Goal: Task Accomplishment & Management: Use online tool/utility

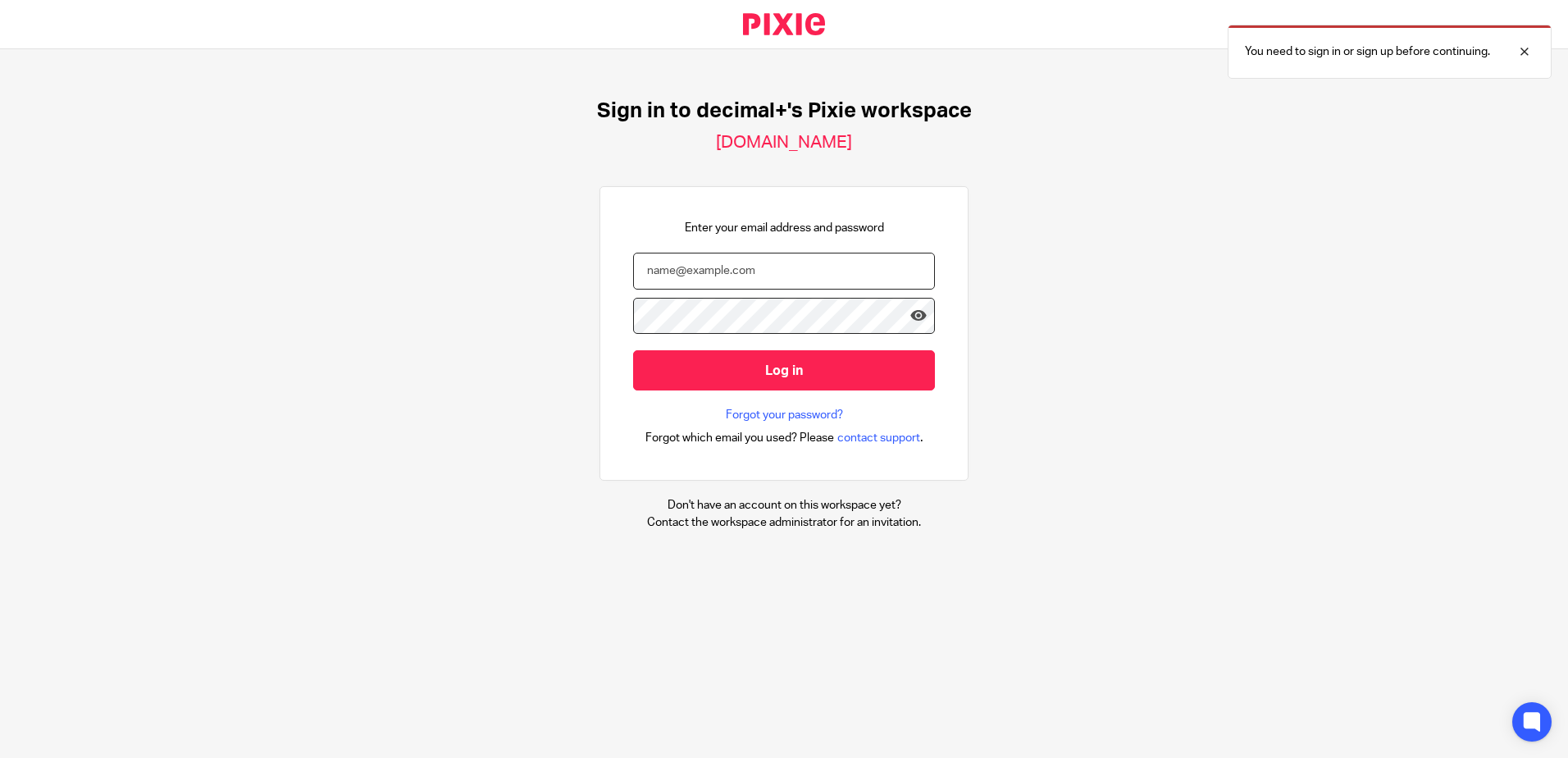
type input "[EMAIL_ADDRESS][DOMAIN_NAME]"
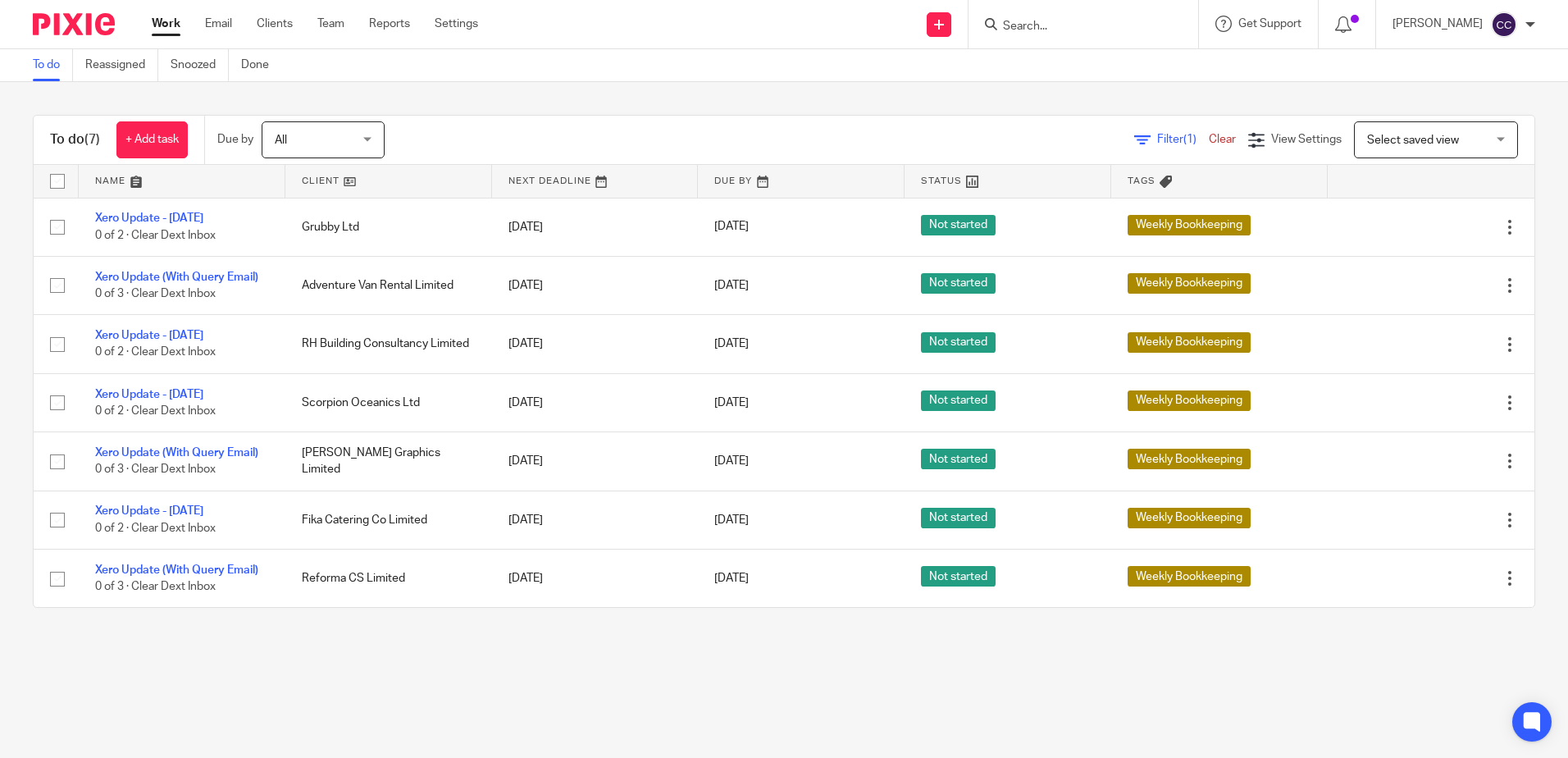
click at [322, 185] on link at bounding box center [389, 181] width 207 height 33
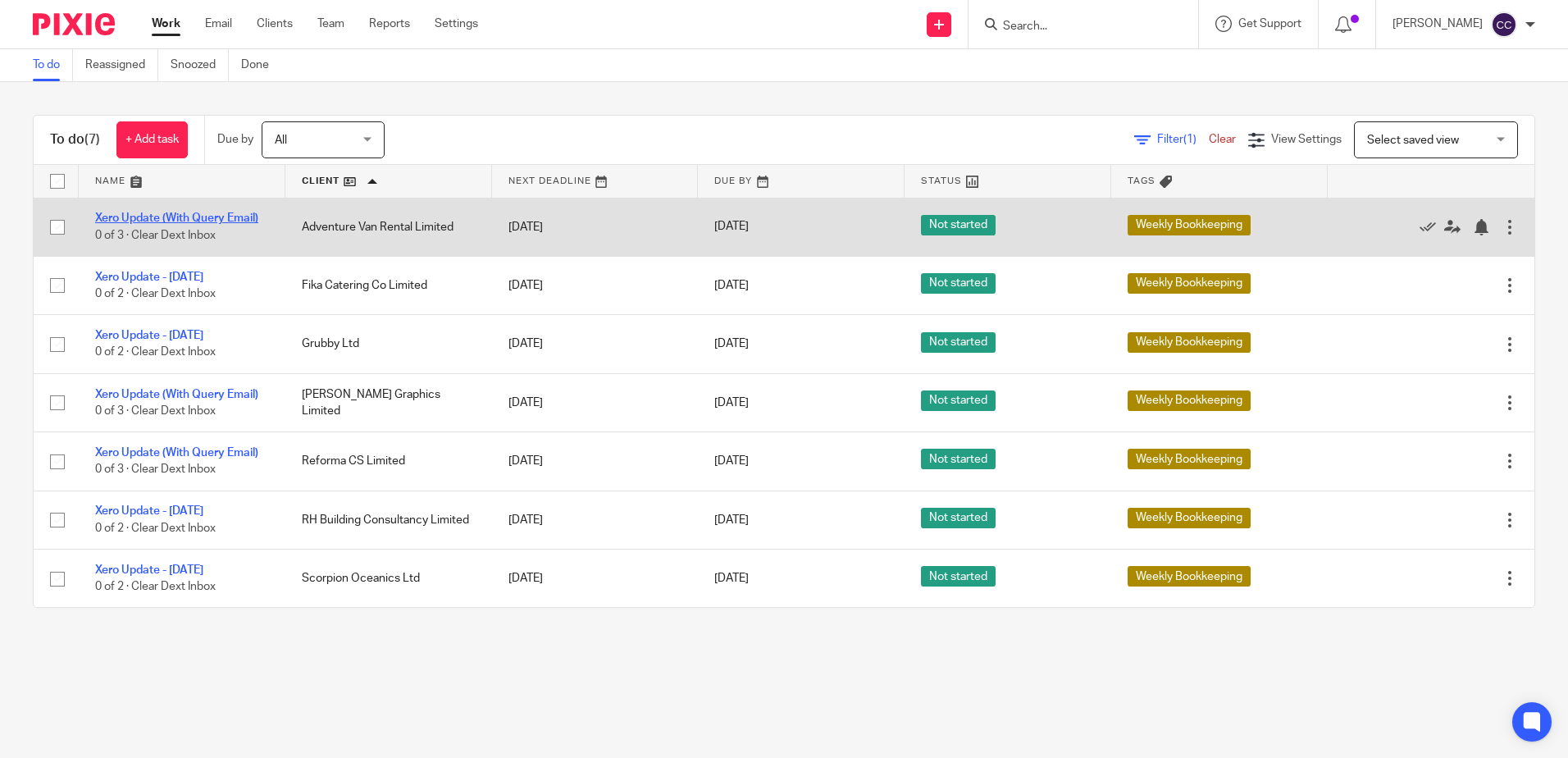
click at [202, 218] on link "Xero Update (With Query Email)" at bounding box center [176, 218] width 163 height 11
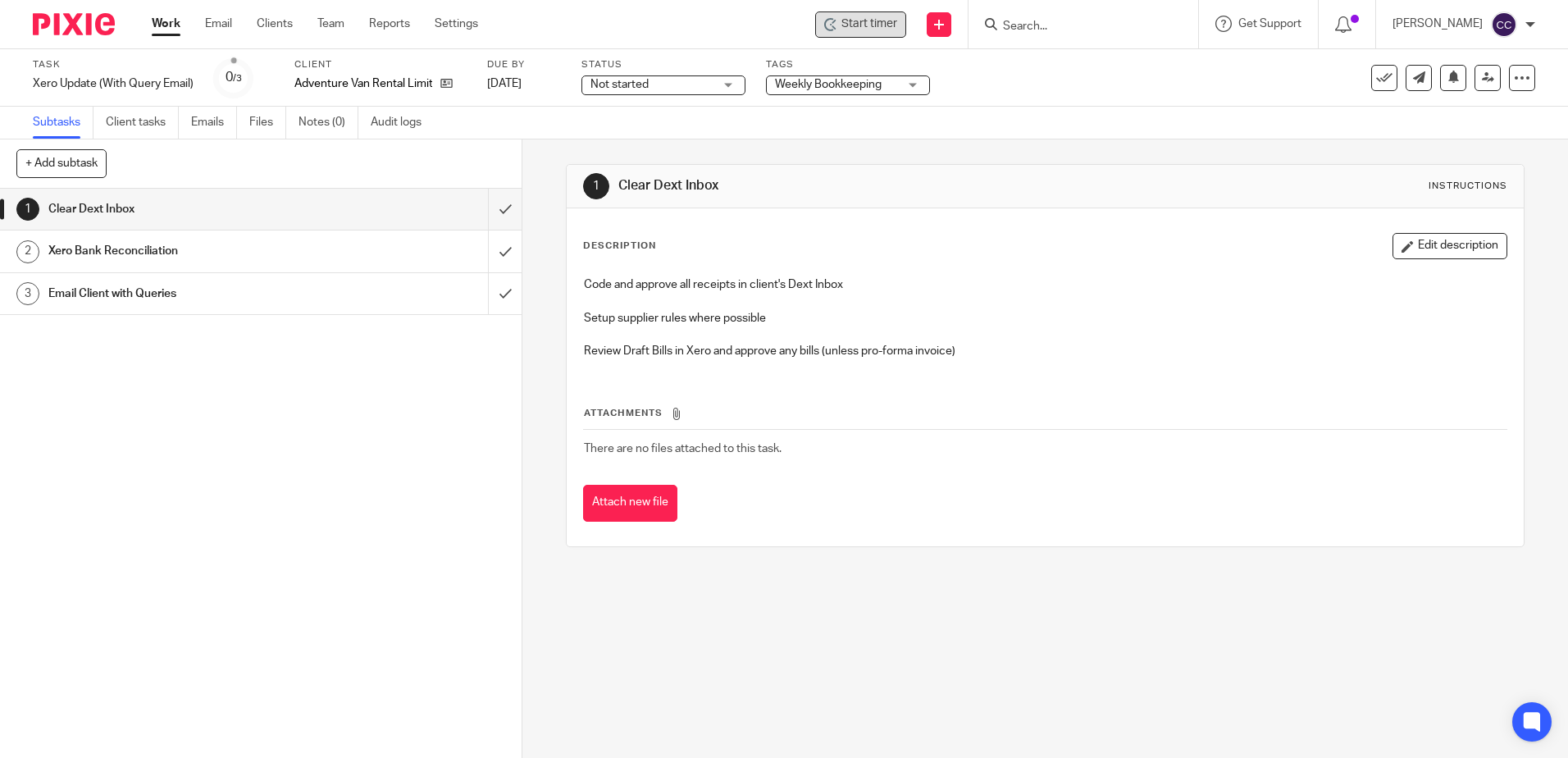
click at [897, 26] on span "Start timer" at bounding box center [869, 24] width 56 height 17
click at [881, 23] on span "Start timer" at bounding box center [869, 24] width 56 height 17
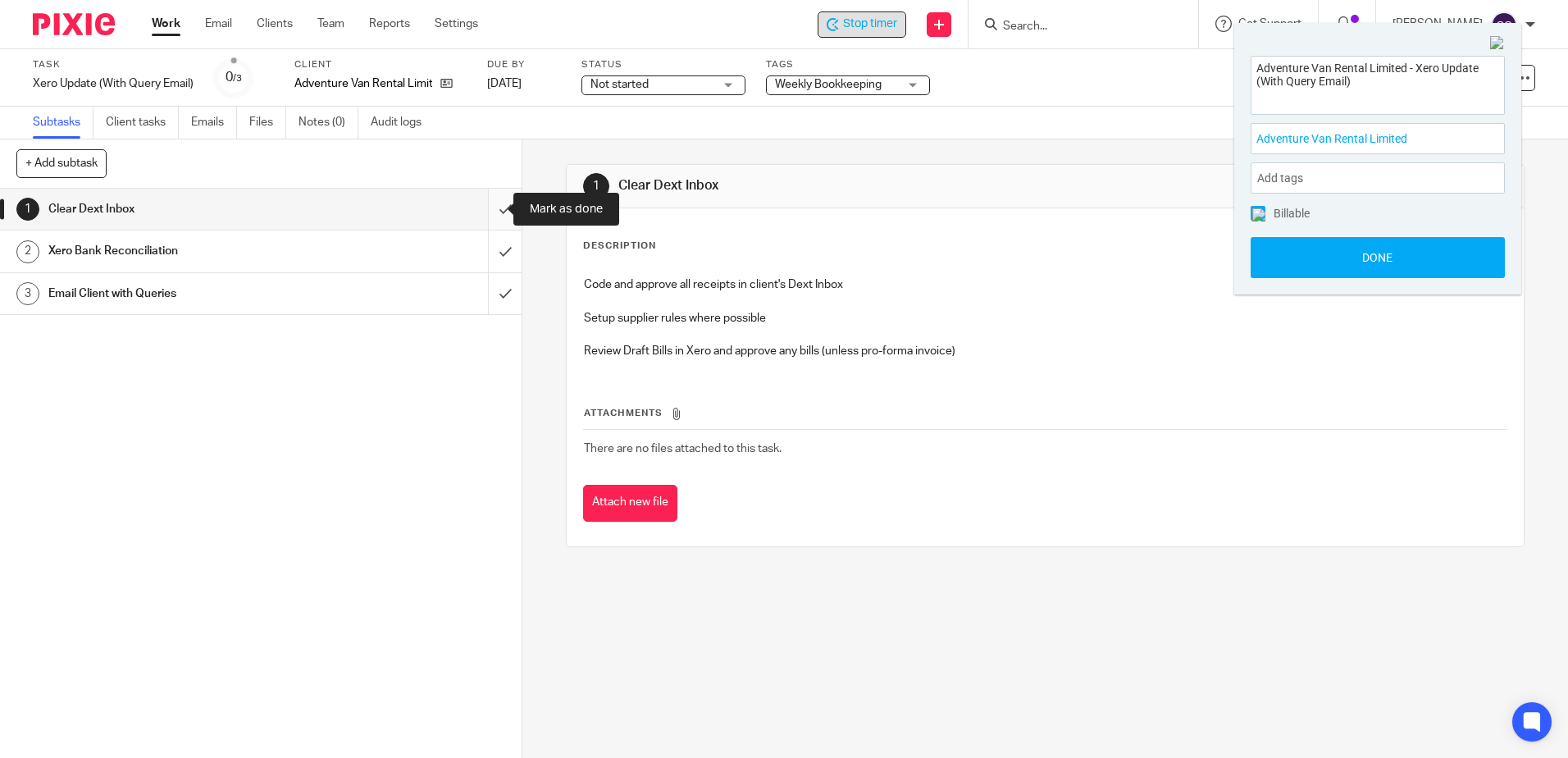
click at [491, 209] on input "submit" at bounding box center [261, 209] width 521 height 41
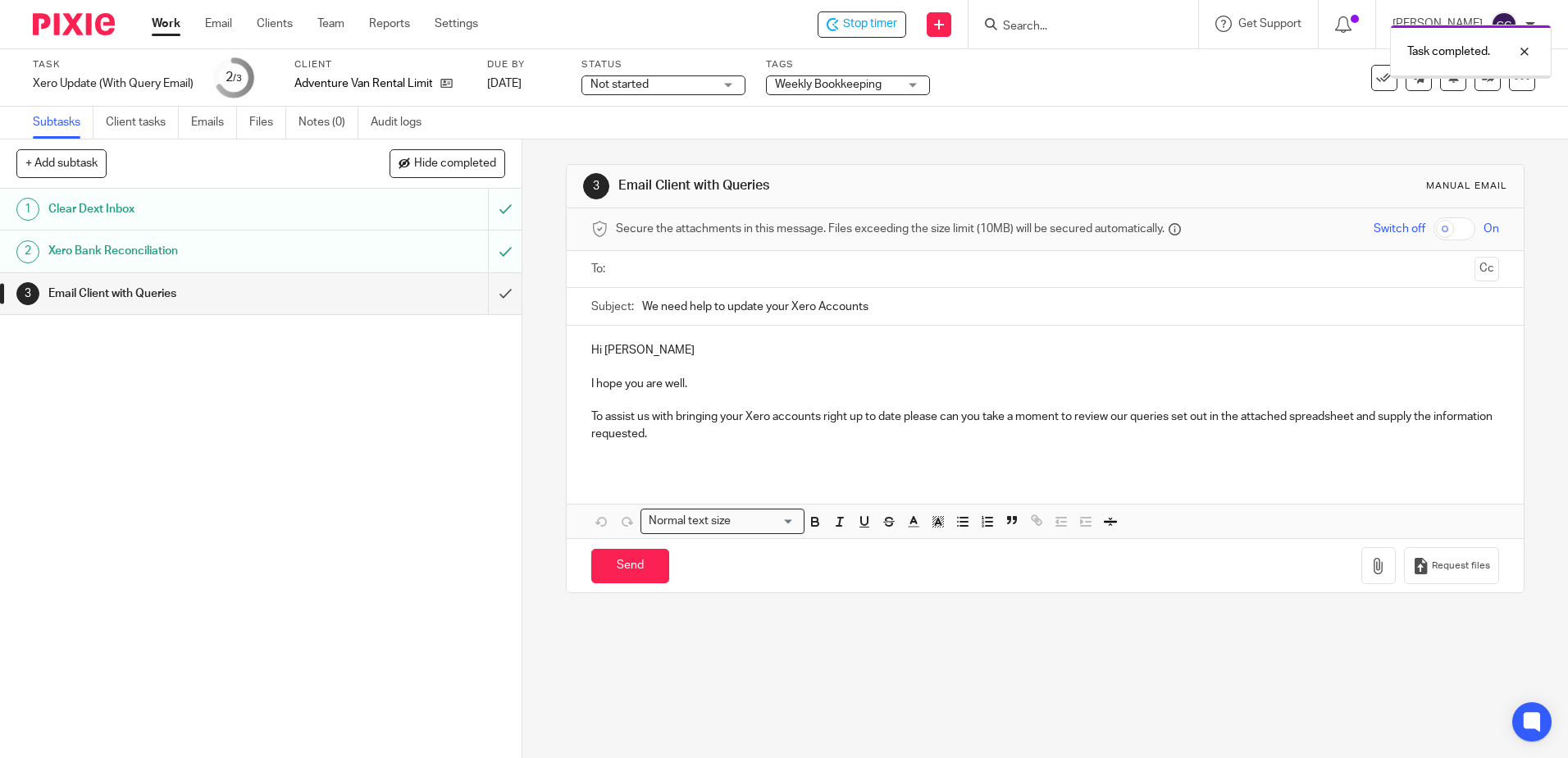
click at [633, 266] on input "text" at bounding box center [1045, 269] width 845 height 19
click at [1371, 577] on icon "button" at bounding box center [1378, 568] width 16 height 16
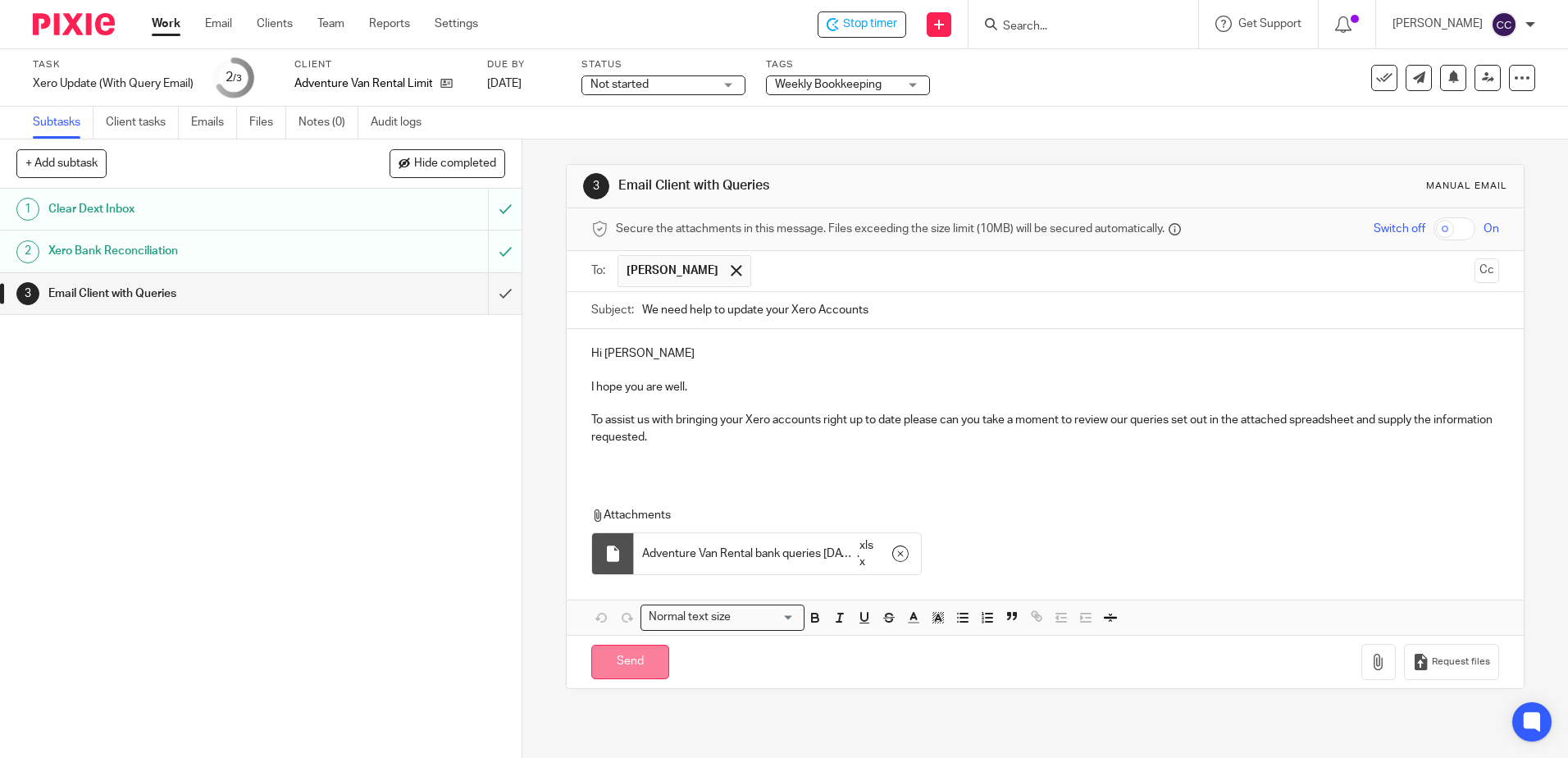
click at [611, 663] on input "Send" at bounding box center [630, 662] width 78 height 35
type input "Sent"
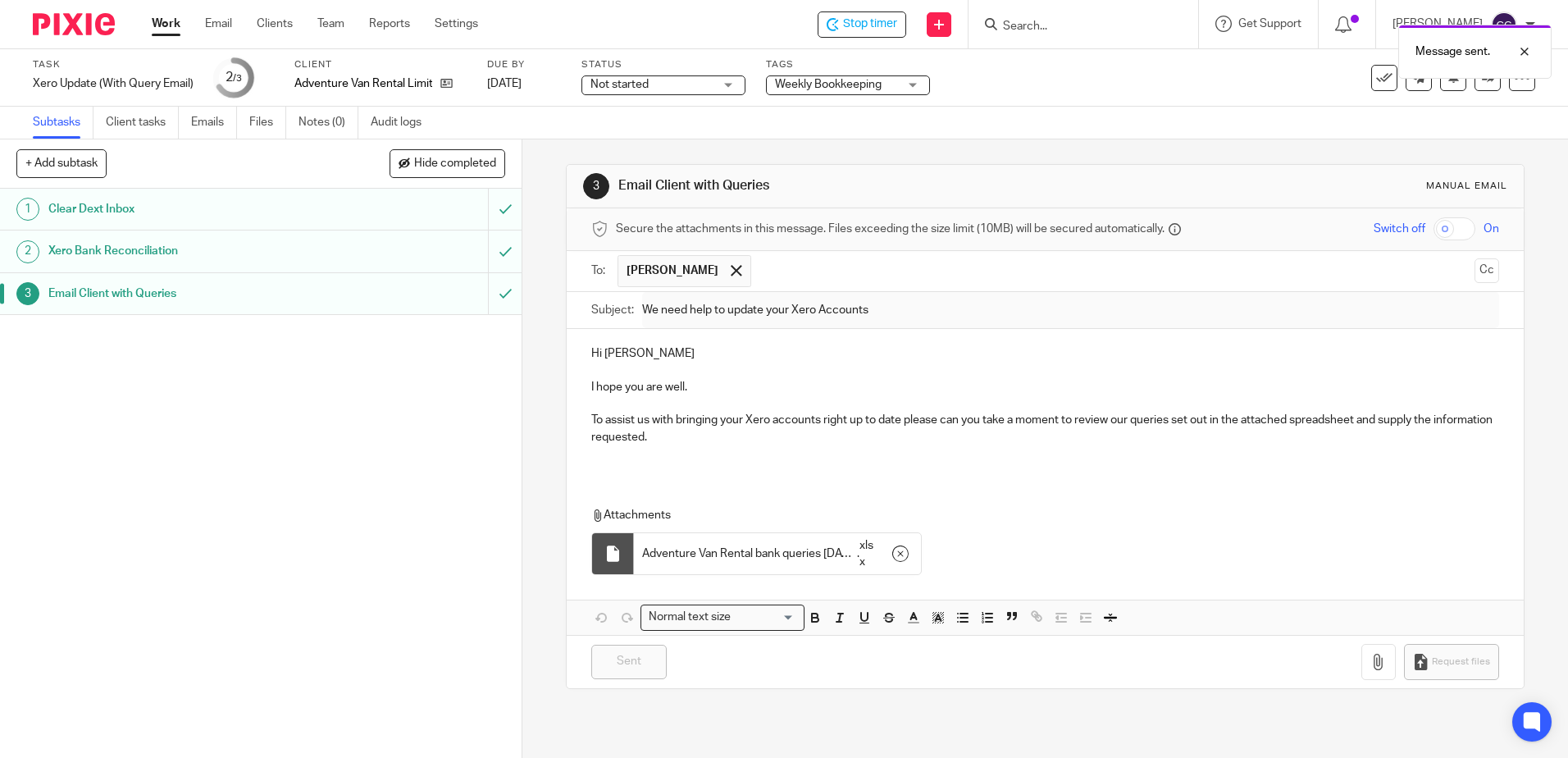
click at [159, 23] on link "Work" at bounding box center [166, 23] width 29 height 16
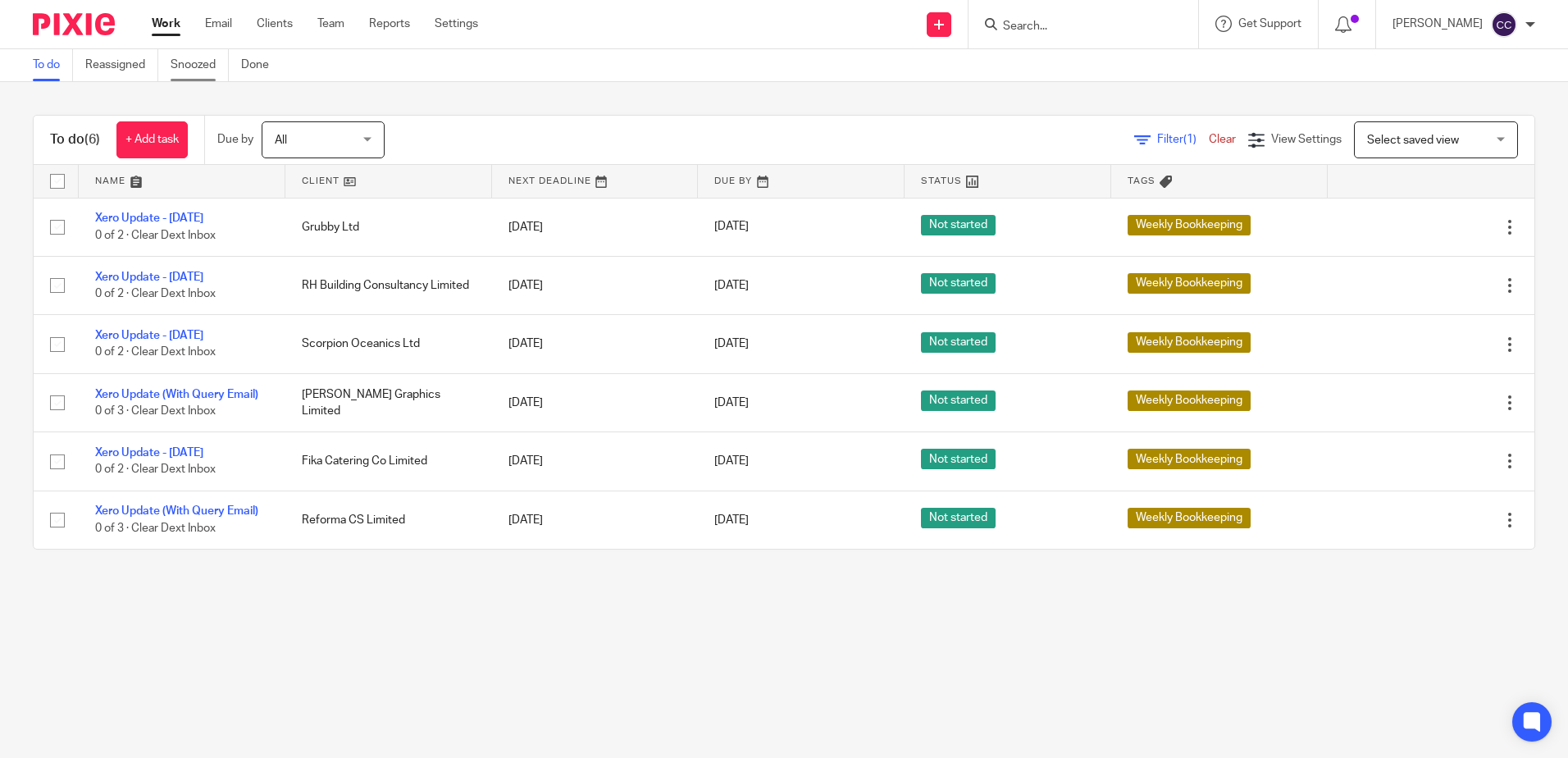
click at [186, 58] on link "Snoozed" at bounding box center [199, 64] width 58 height 32
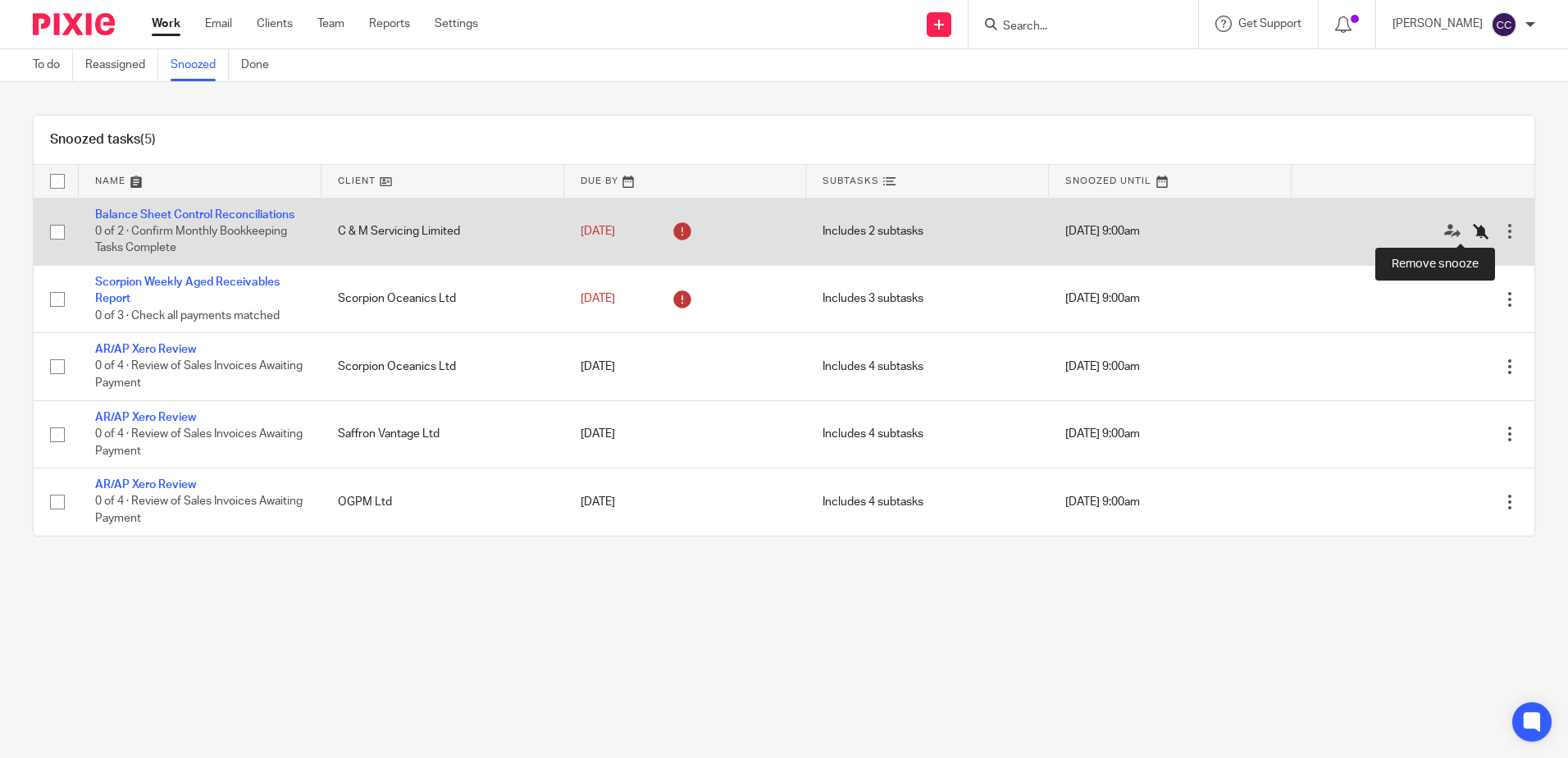
click at [1473, 230] on icon at bounding box center [1481, 231] width 16 height 16
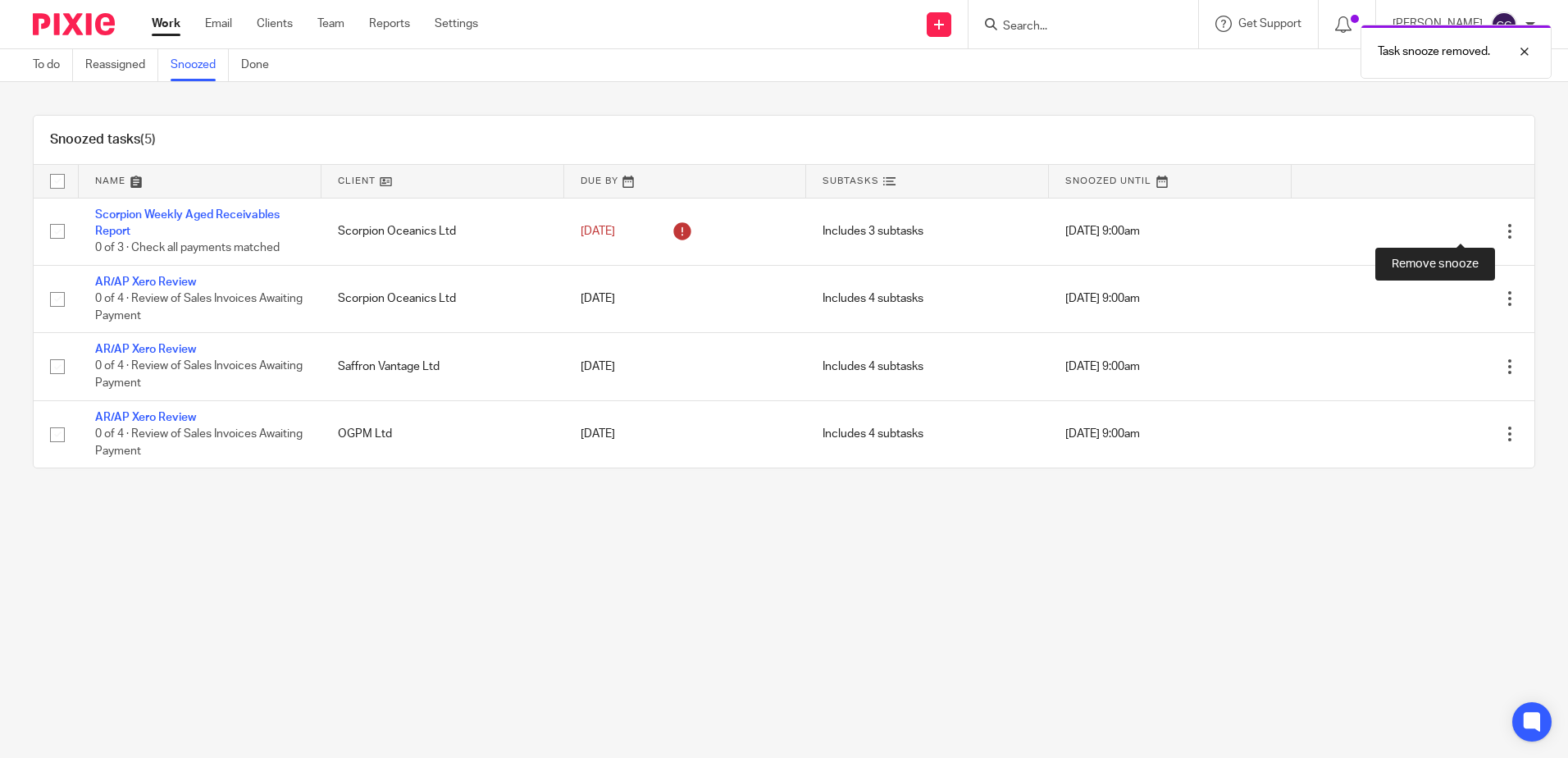
click at [1473, 230] on icon at bounding box center [1481, 231] width 16 height 16
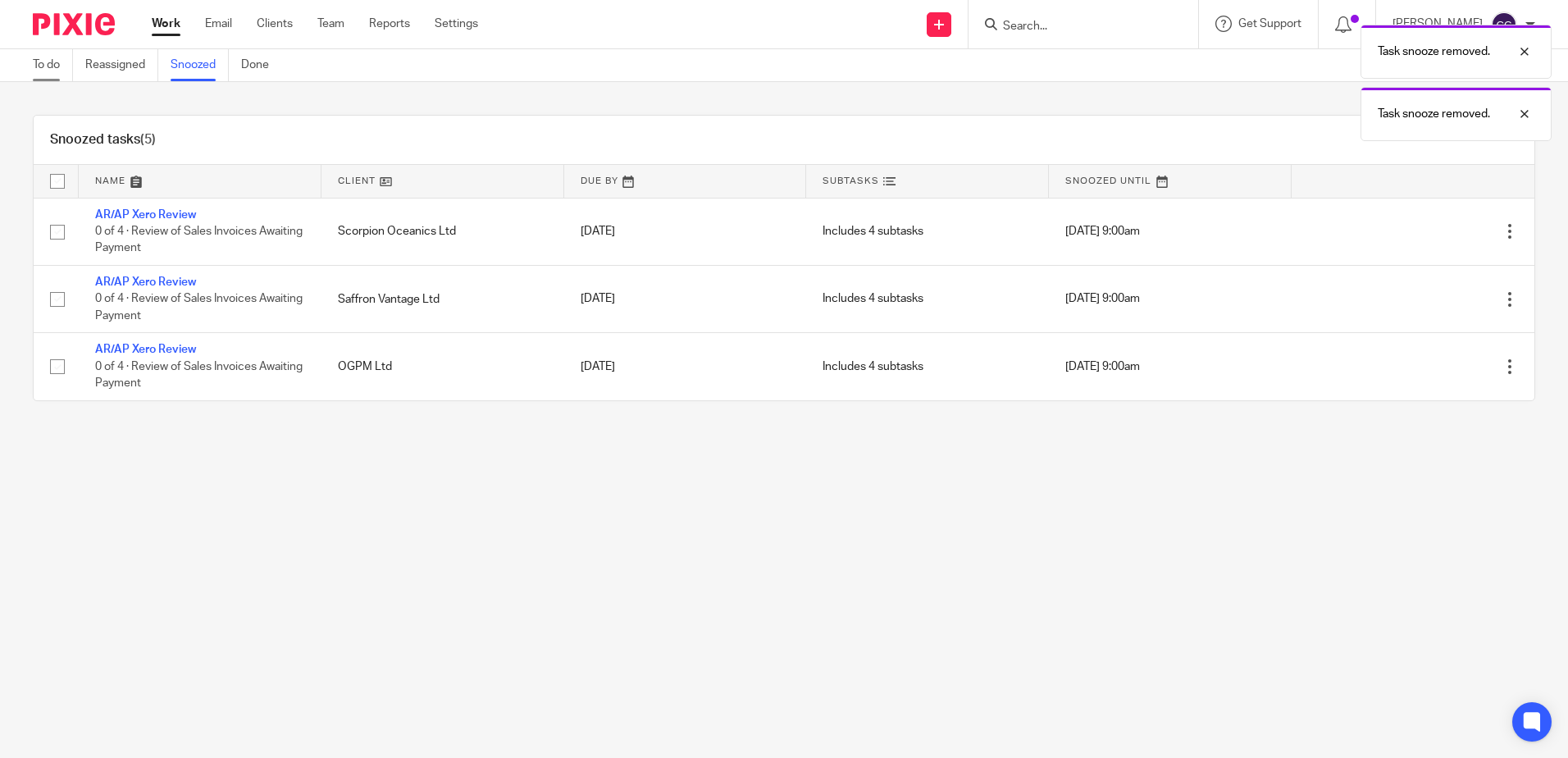
click at [48, 59] on link "To do" at bounding box center [53, 64] width 40 height 32
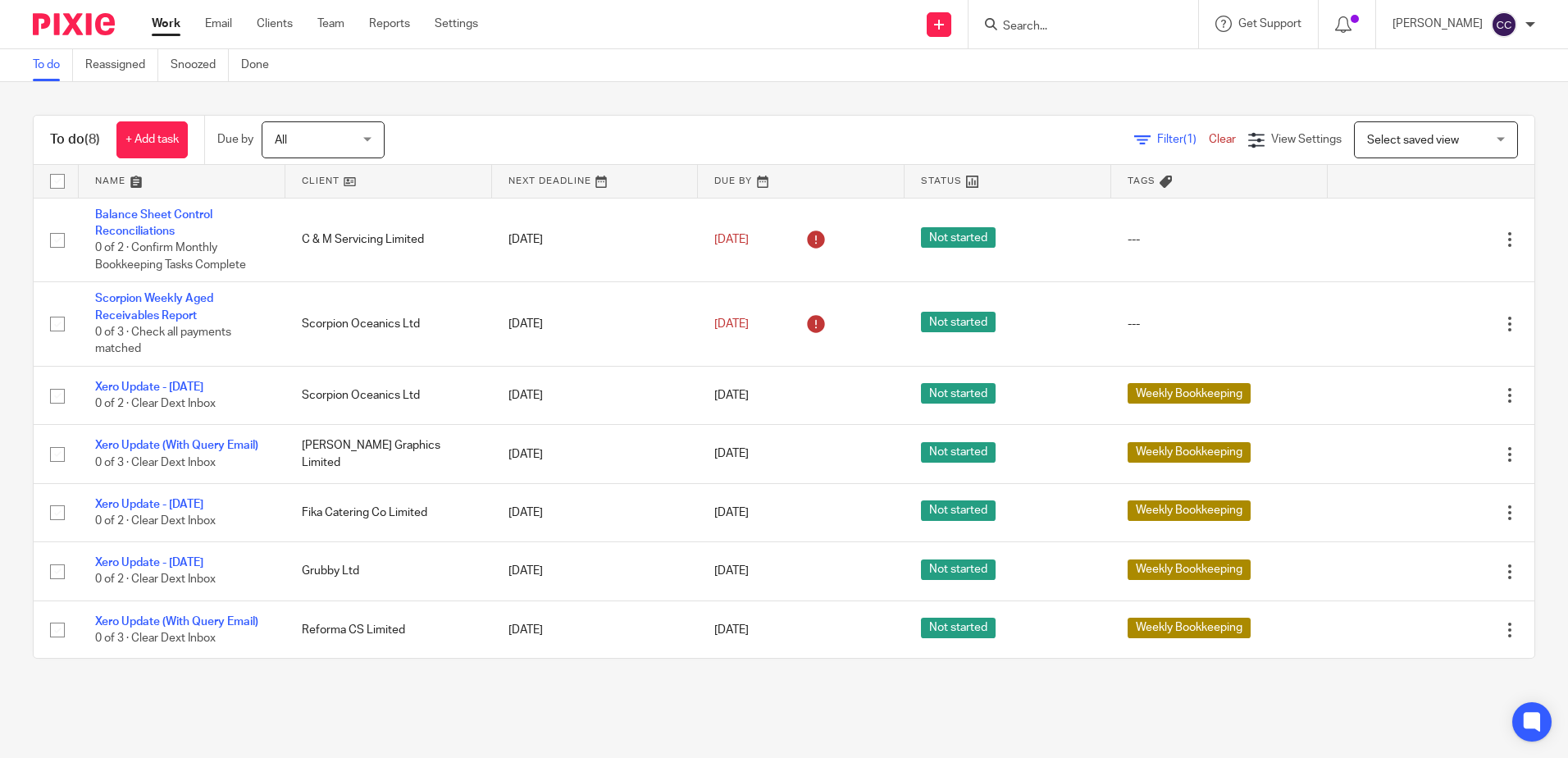
click at [315, 173] on link at bounding box center [389, 181] width 207 height 33
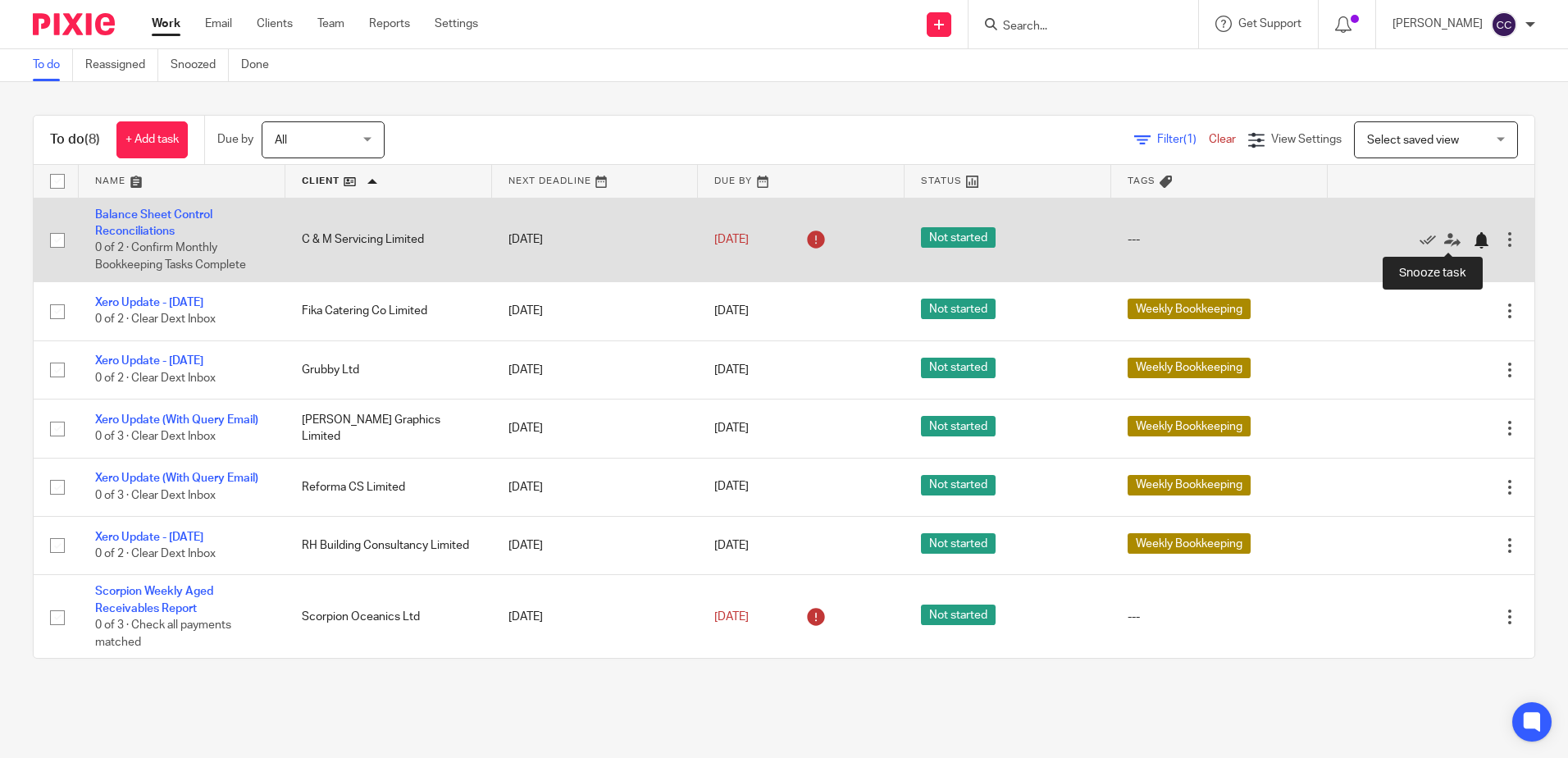
click at [1473, 240] on div at bounding box center [1481, 240] width 16 height 16
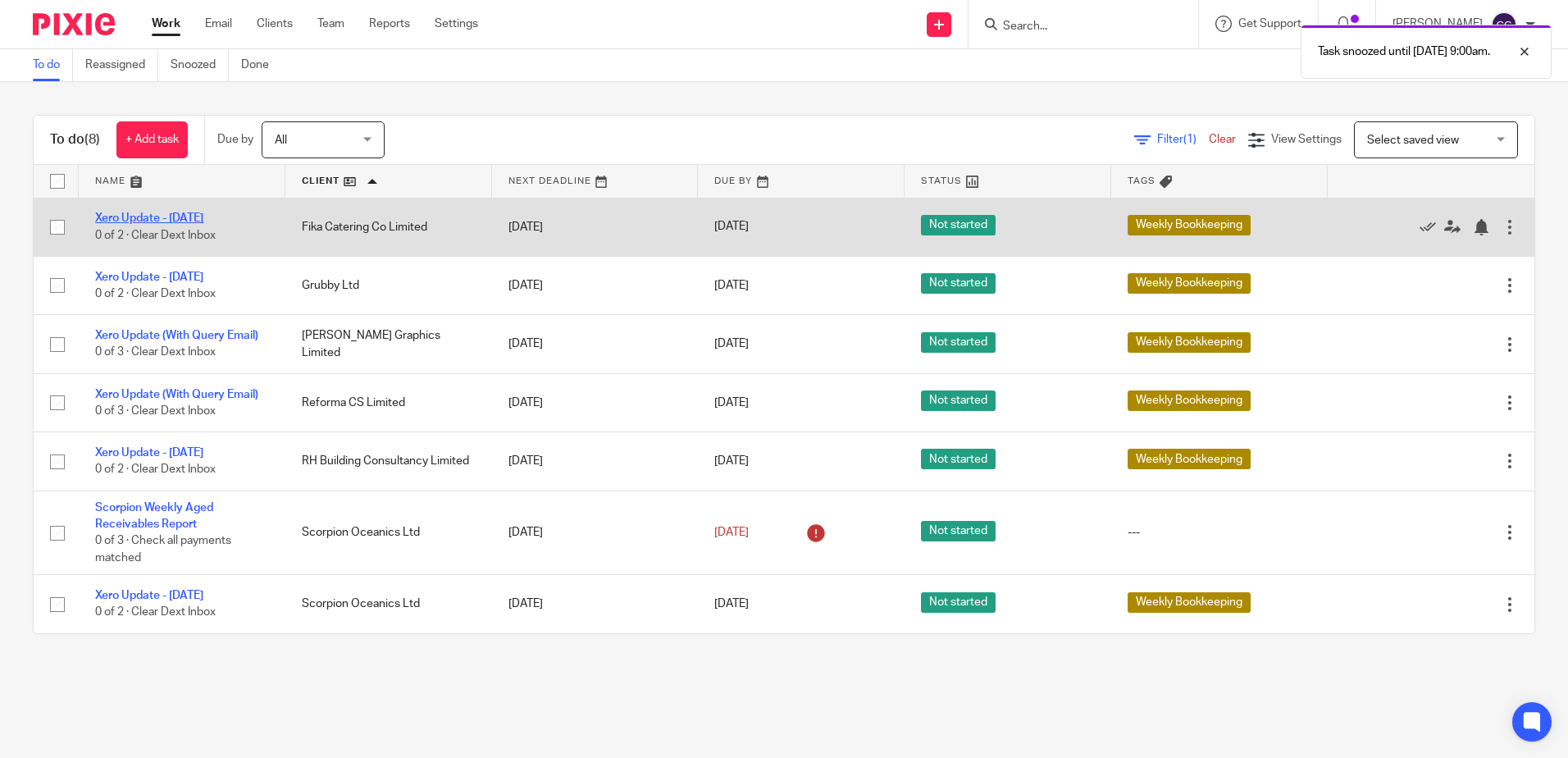
click at [189, 216] on link "Xero Update - [DATE]" at bounding box center [149, 218] width 108 height 11
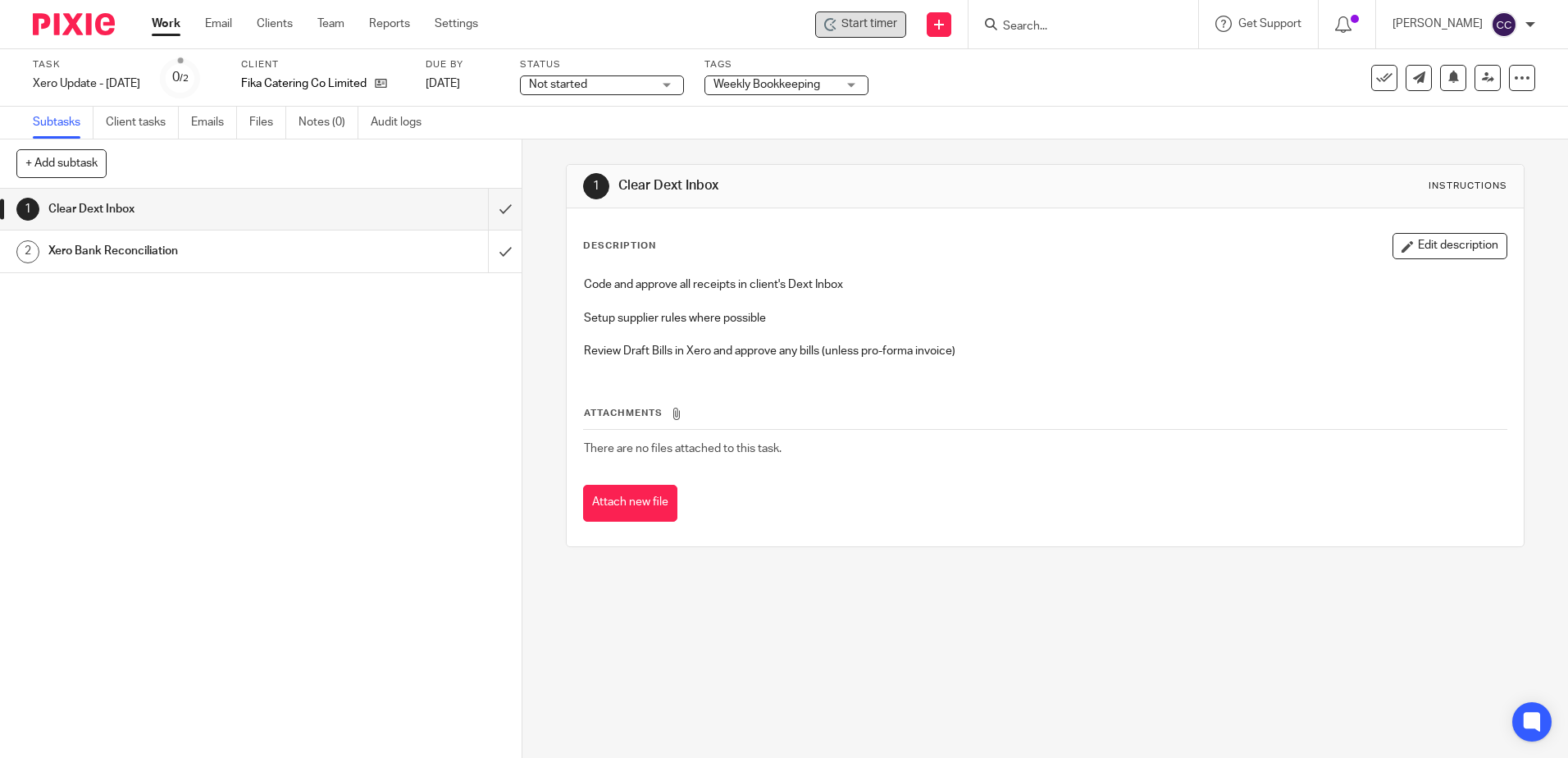
click at [907, 12] on div "Start timer" at bounding box center [861, 24] width 91 height 26
click at [882, 20] on span "Start timer" at bounding box center [869, 24] width 56 height 17
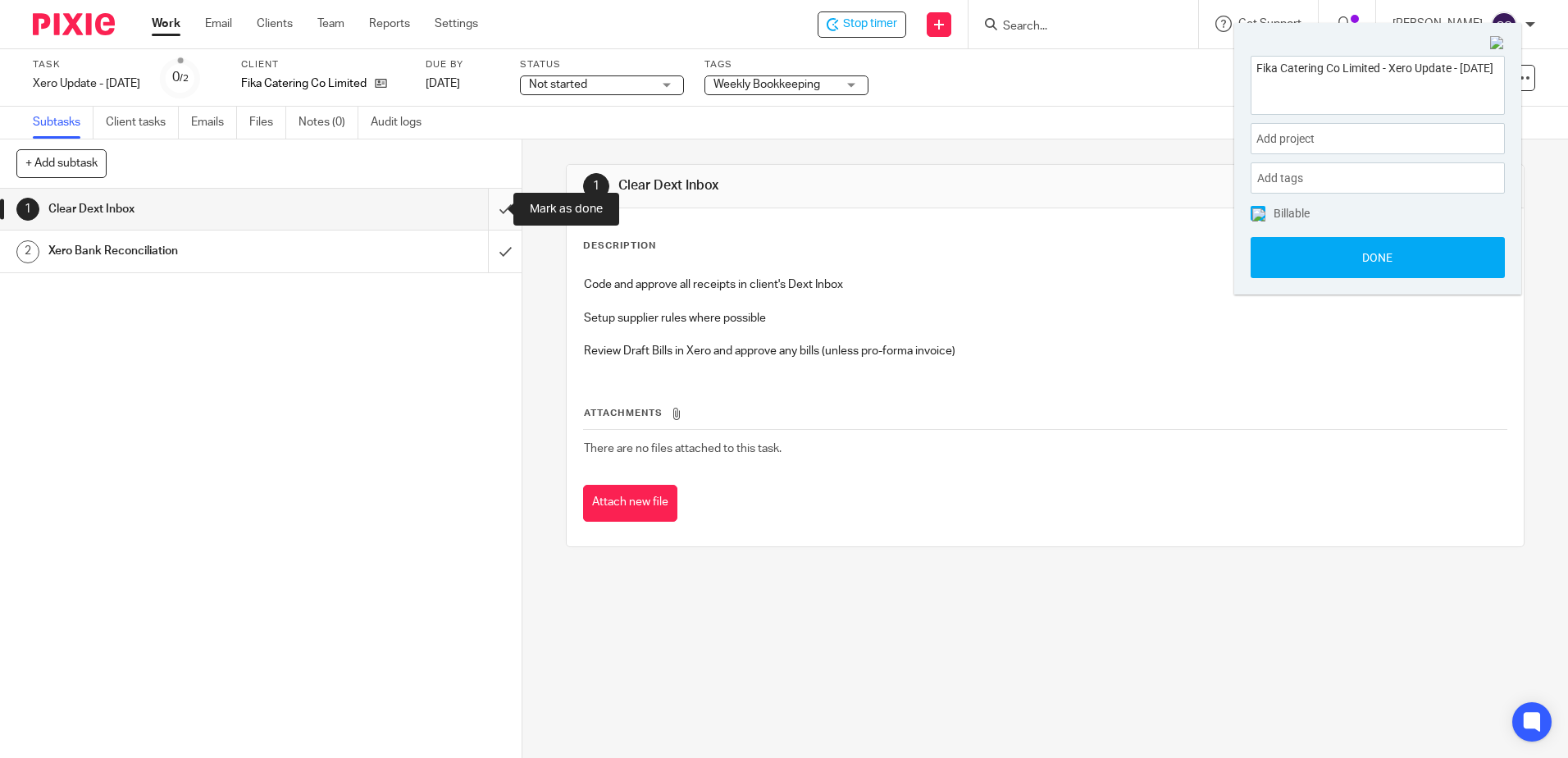
click at [482, 208] on input "submit" at bounding box center [261, 209] width 521 height 41
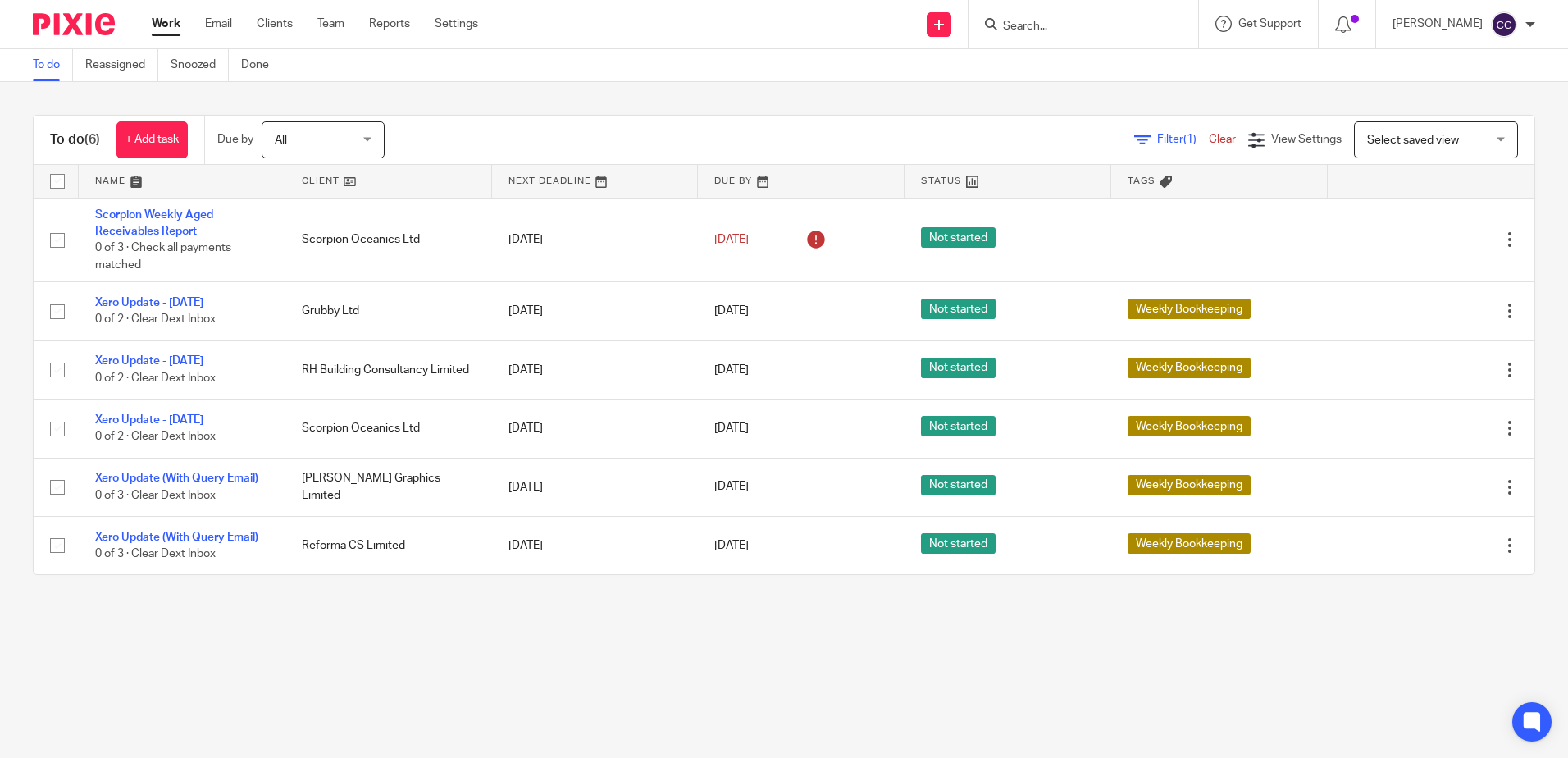
click at [327, 178] on link at bounding box center [389, 181] width 207 height 33
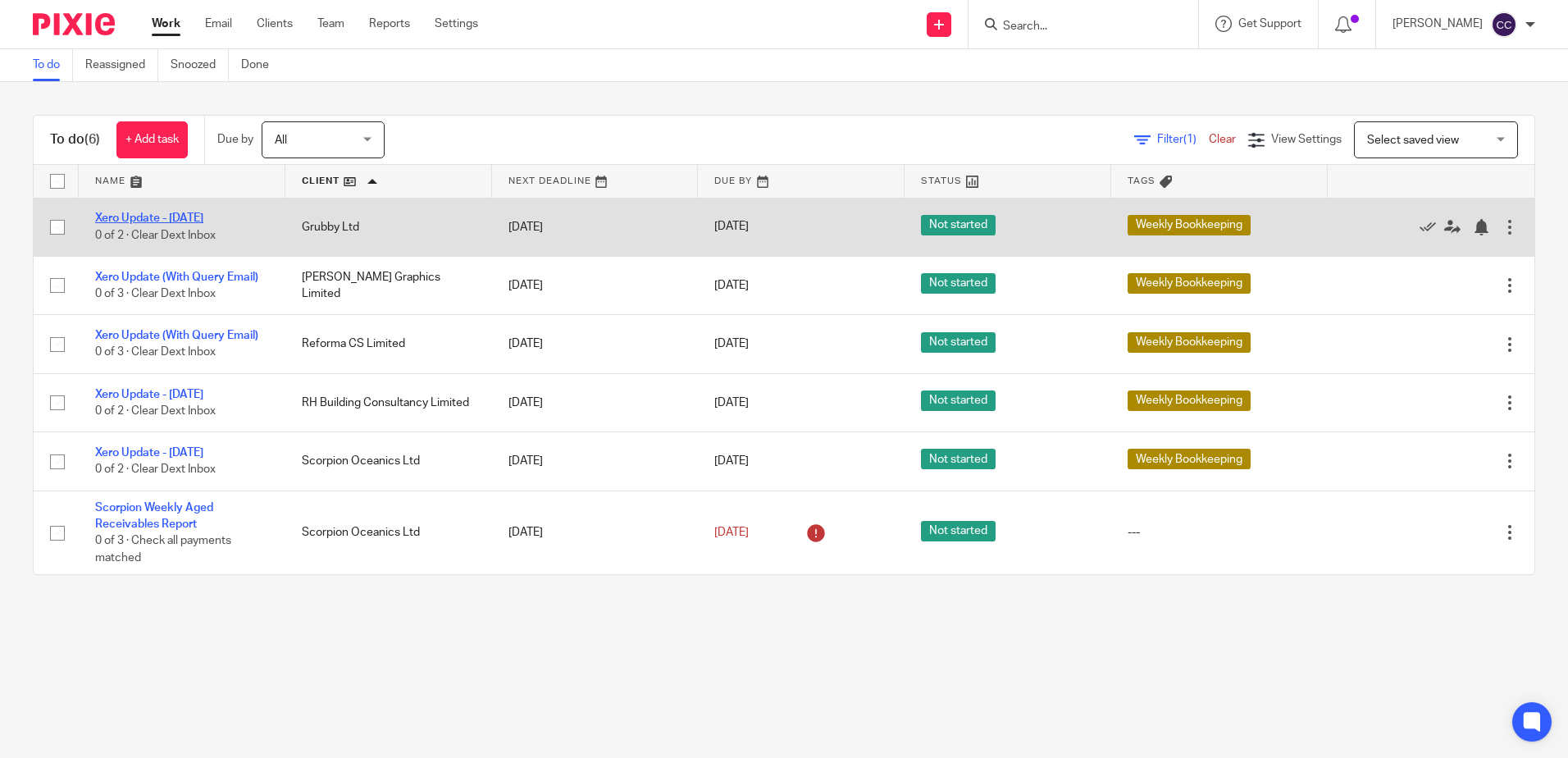
click at [180, 217] on link "Xero Update - [DATE]" at bounding box center [149, 218] width 108 height 11
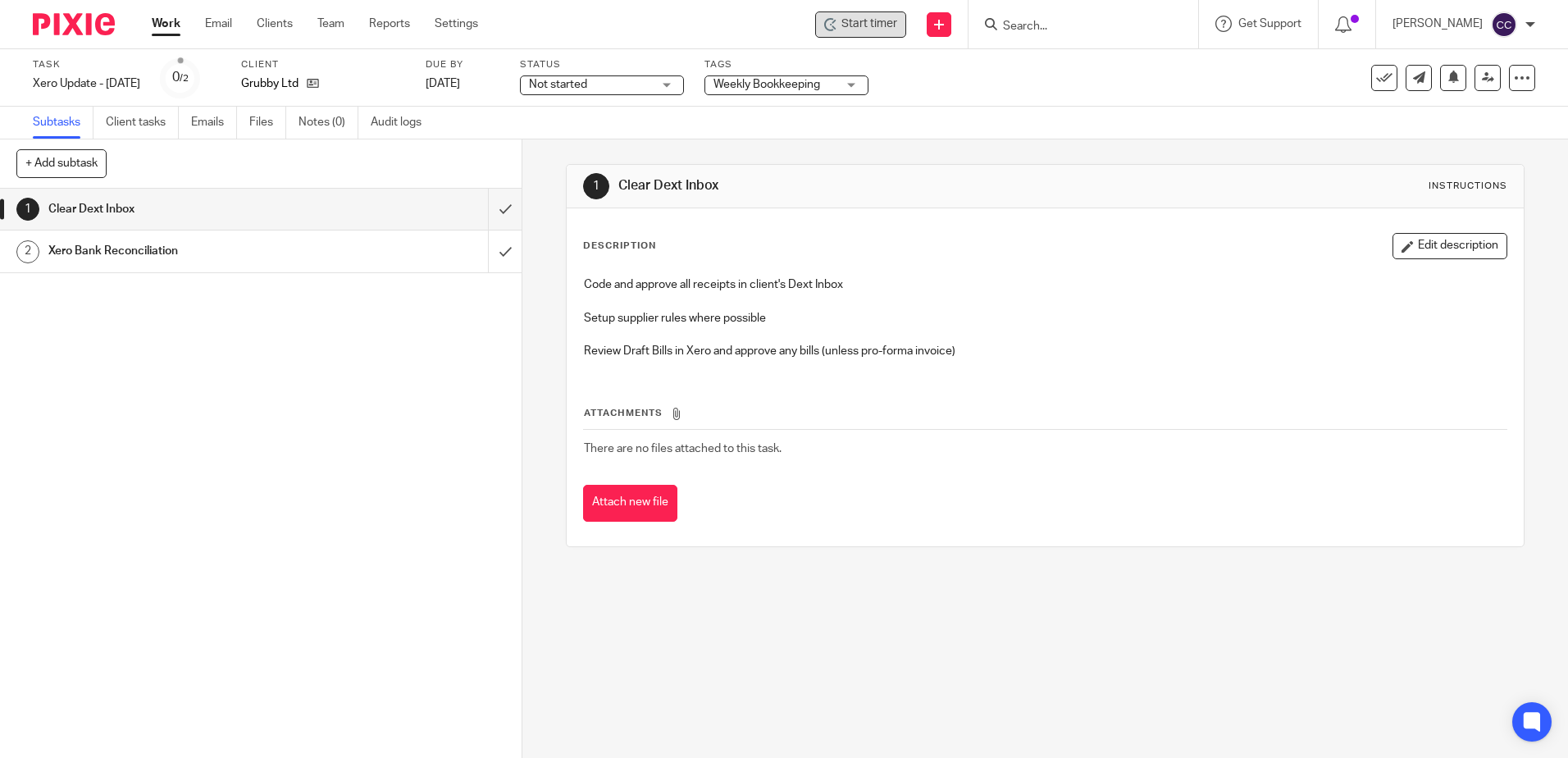
click at [897, 23] on span "Start timer" at bounding box center [869, 24] width 56 height 17
click at [874, 26] on span "Start timer" at bounding box center [869, 24] width 56 height 17
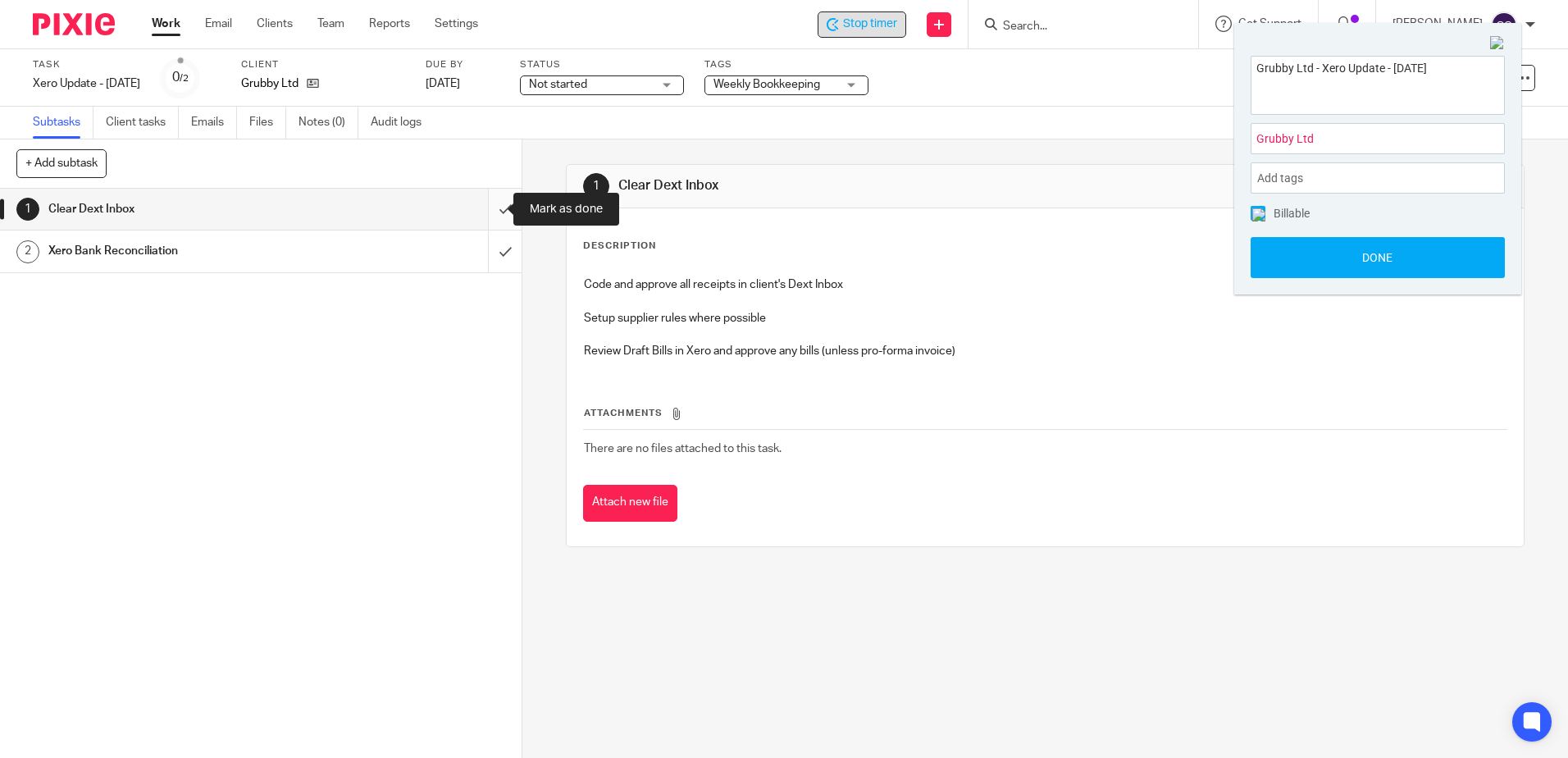
click at [491, 203] on input "submit" at bounding box center [261, 209] width 521 height 41
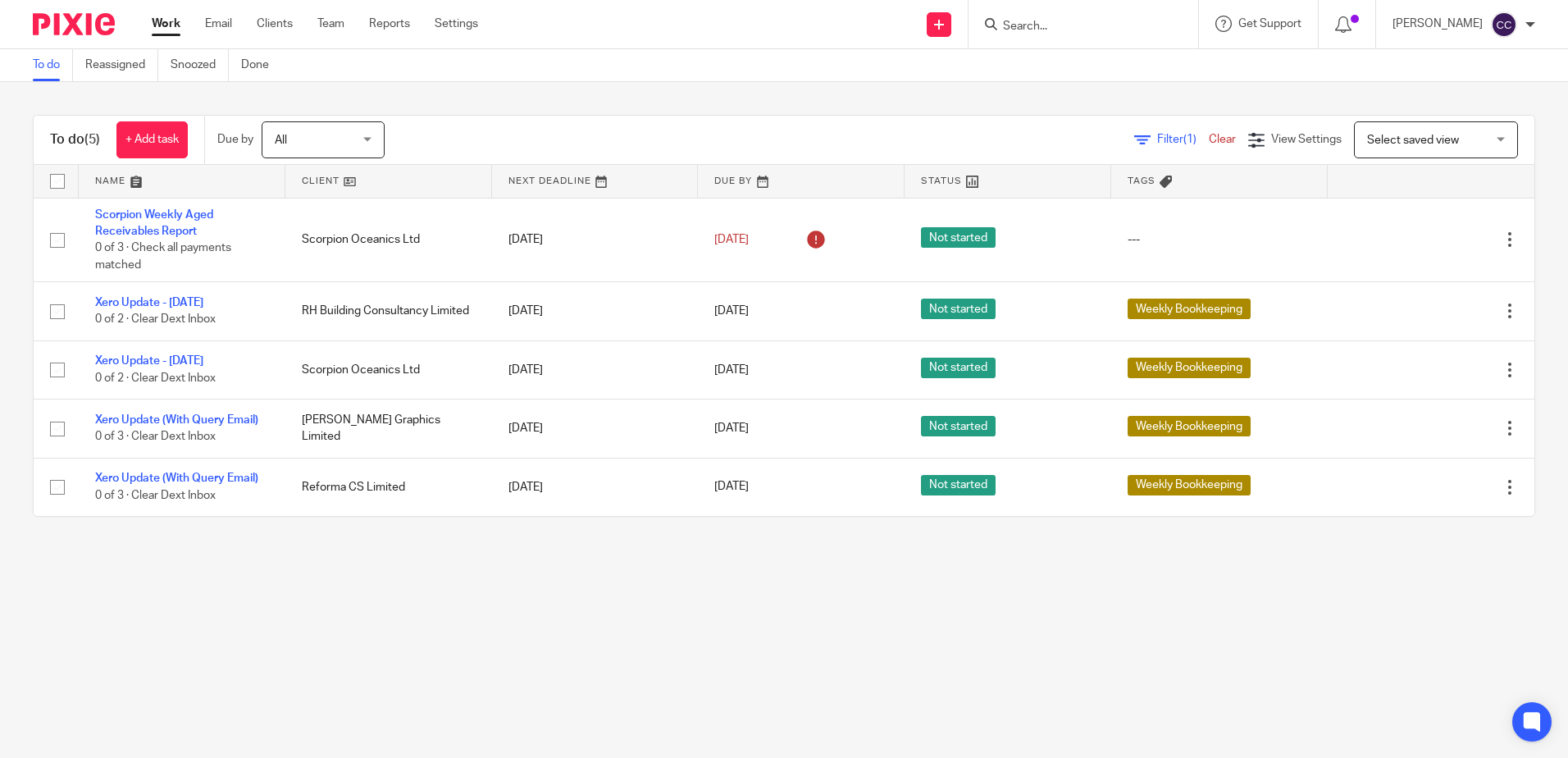
click at [310, 179] on link at bounding box center [389, 181] width 207 height 33
